Goal: Check status: Check status

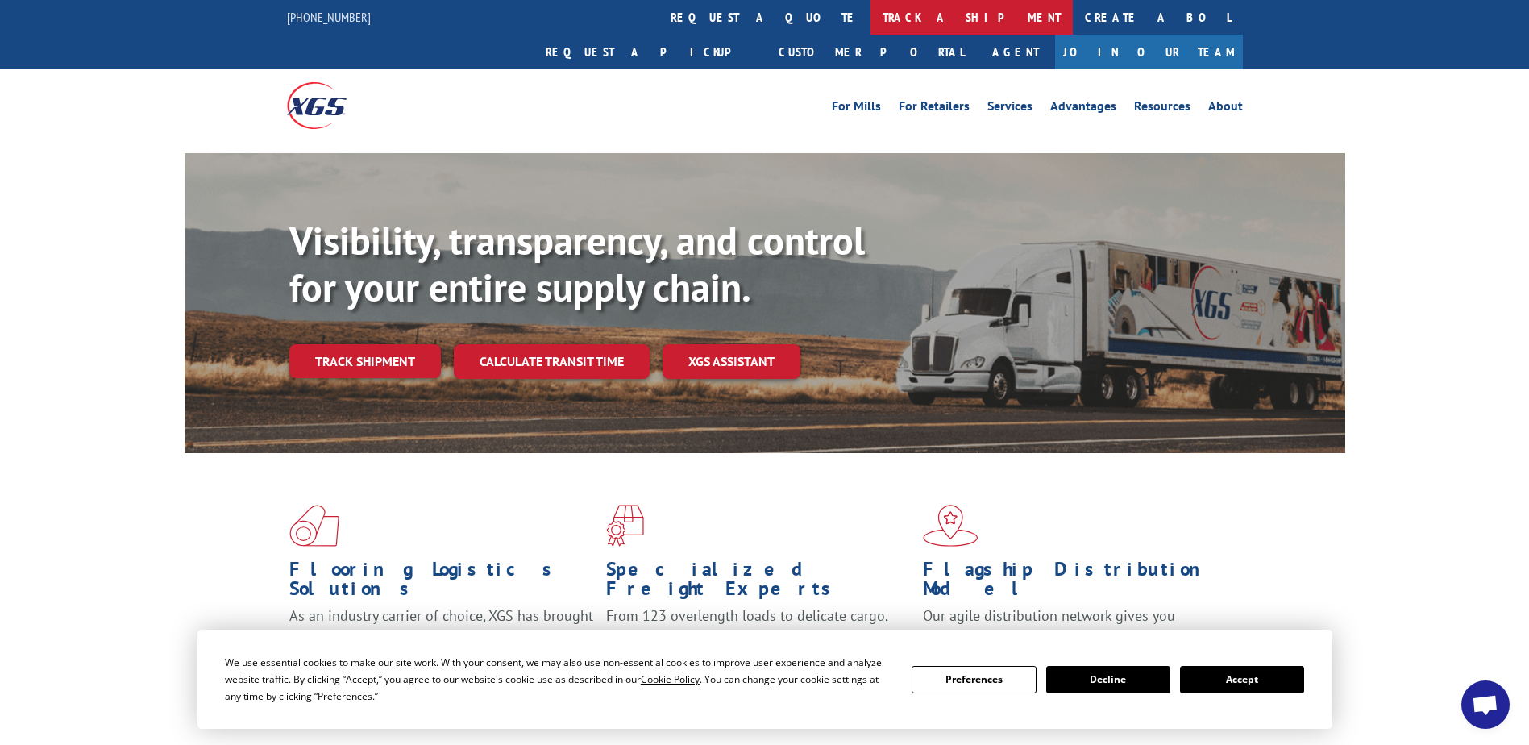
click at [871, 24] on link "track a shipment" at bounding box center [972, 17] width 202 height 35
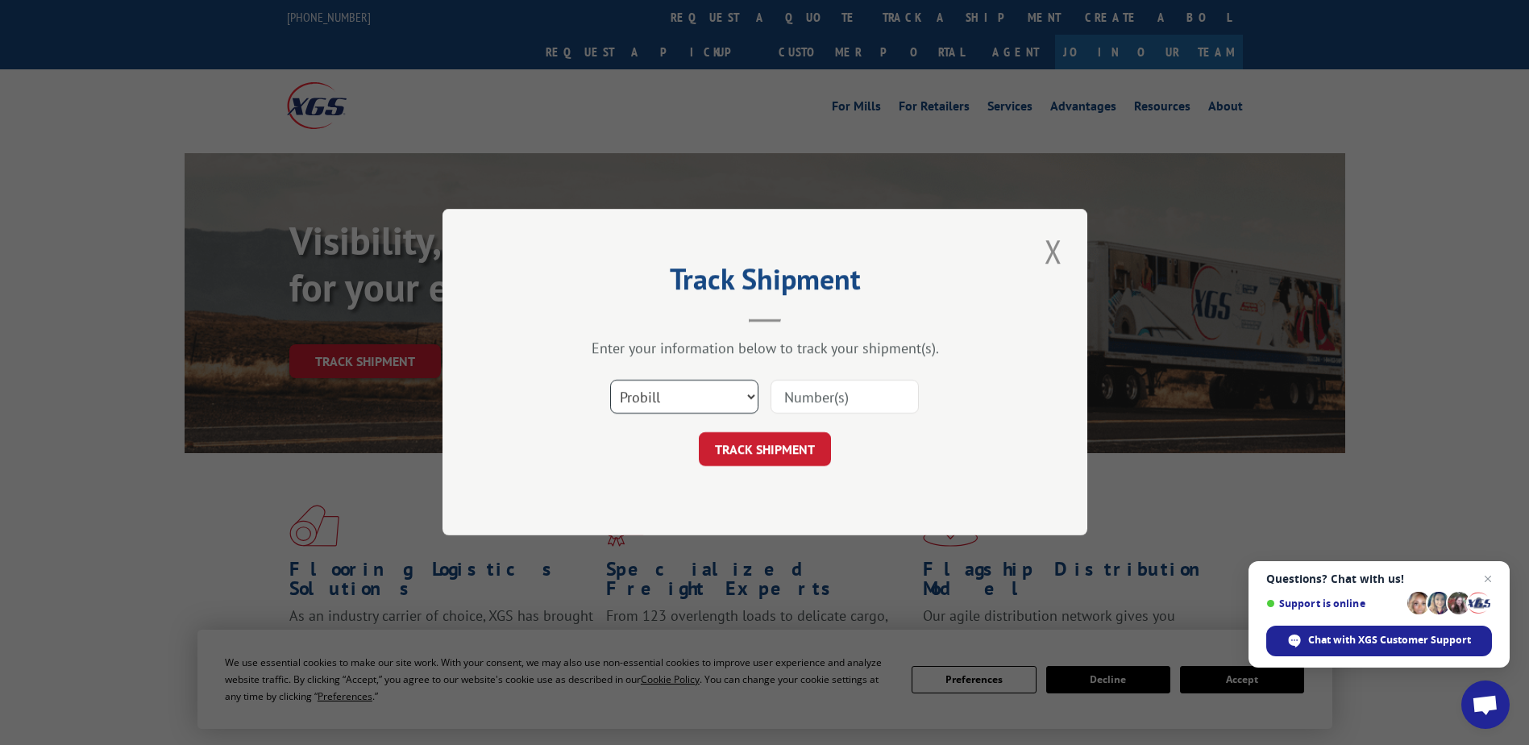
click at [741, 404] on select "Select category... Probill BOL PO" at bounding box center [684, 397] width 148 height 34
select select "bol"
click at [610, 380] on select "Select category... Probill BOL PO" at bounding box center [684, 397] width 148 height 34
click at [788, 391] on input at bounding box center [845, 397] width 148 height 34
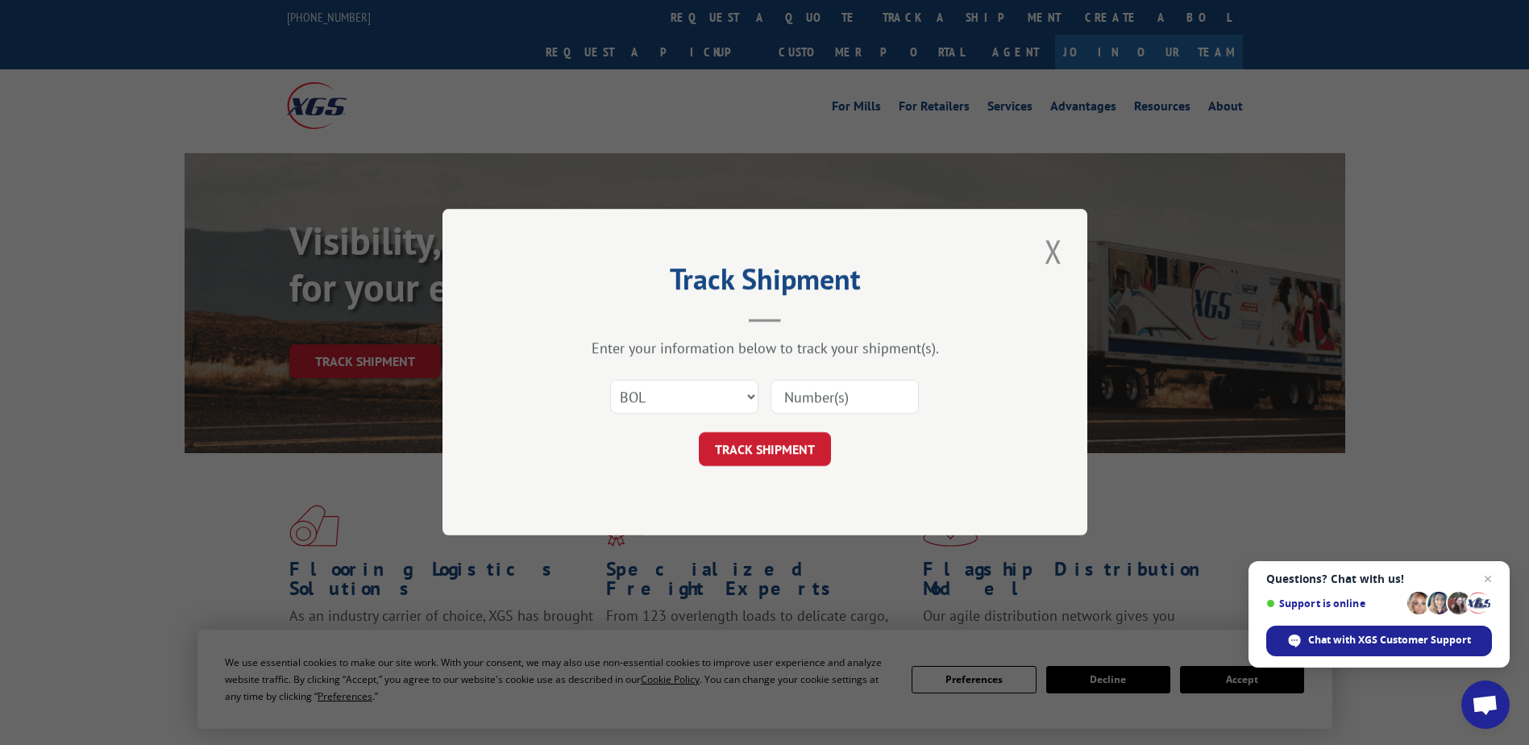
type input "2818974"
click at [760, 439] on button "TRACK SHIPMENT" at bounding box center [765, 450] width 132 height 34
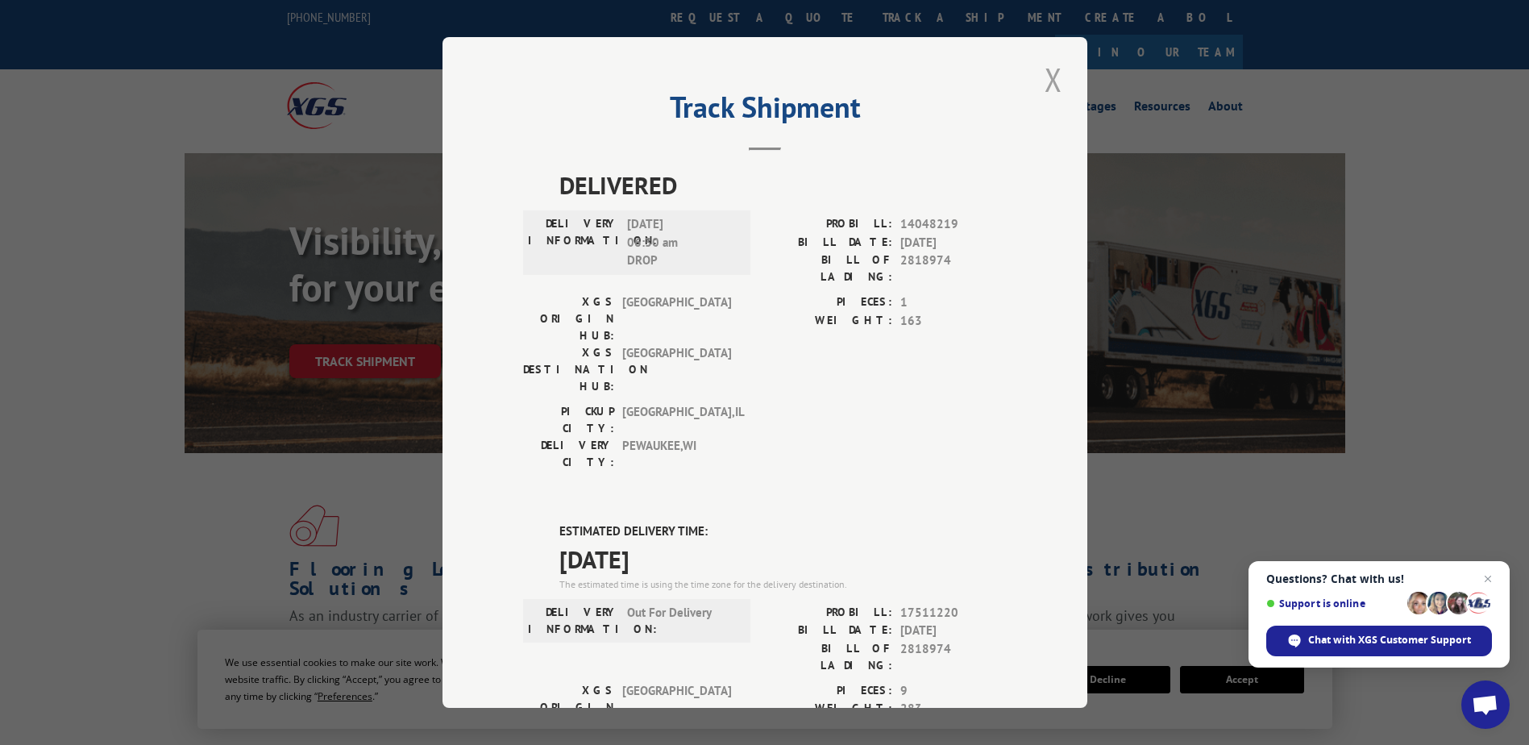
click at [1050, 77] on button "Close modal" at bounding box center [1053, 79] width 27 height 44
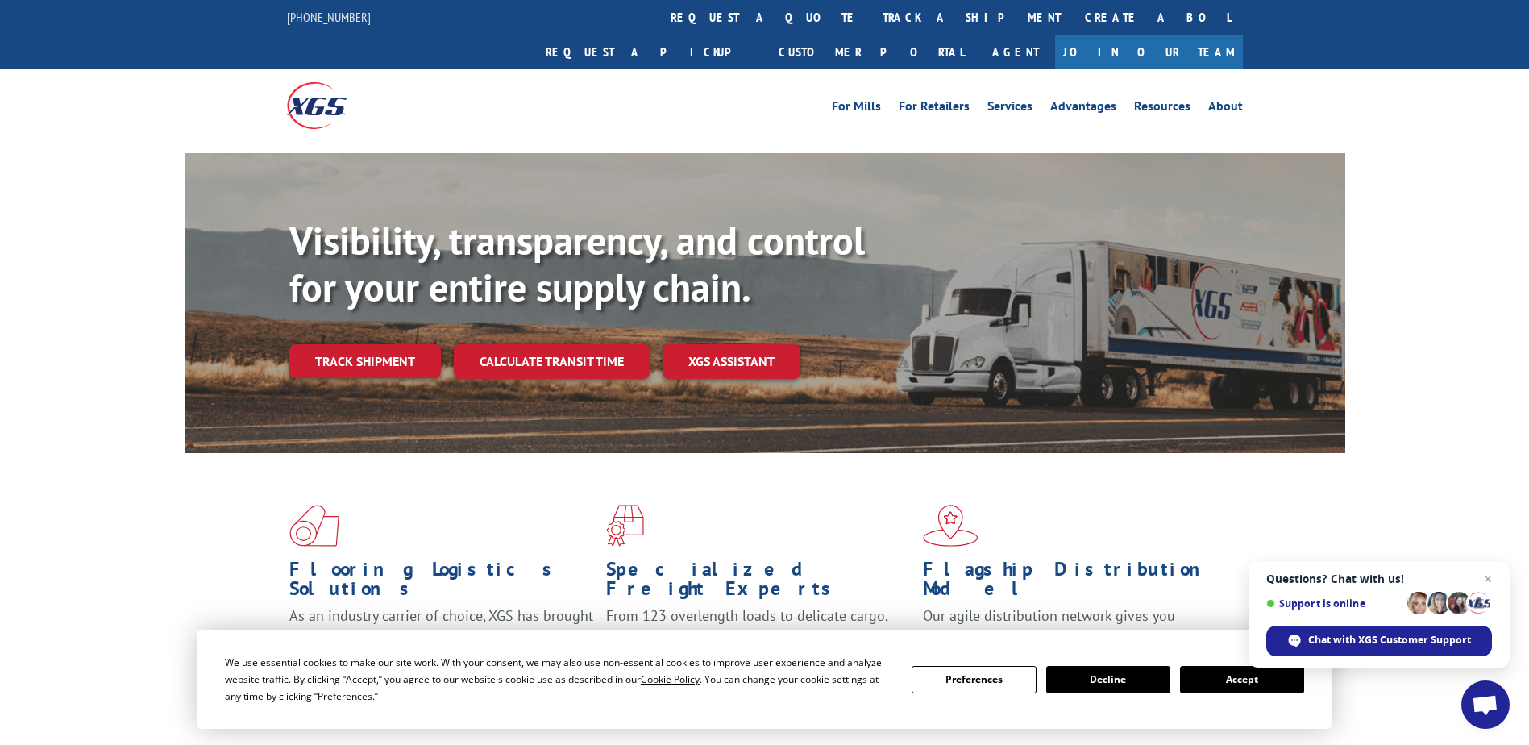
click at [1092, 672] on button "Decline" at bounding box center [1108, 679] width 124 height 27
